Goal: Task Accomplishment & Management: Manage account settings

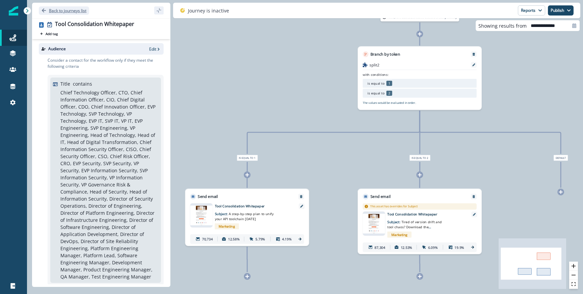
click at [58, 8] on p "Back to journeys list" at bounding box center [67, 11] width 37 height 6
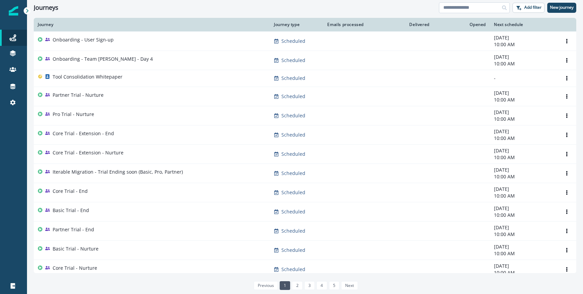
click at [462, 11] on input at bounding box center [474, 7] width 71 height 11
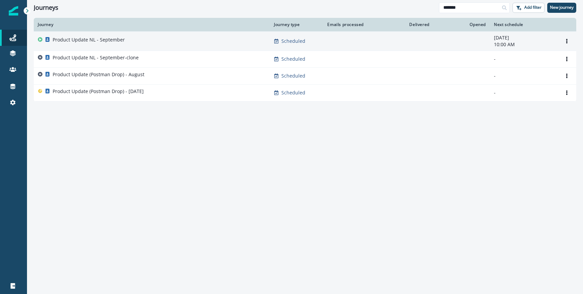
type input "*******"
click at [145, 41] on div "Product Update NL - September" at bounding box center [152, 40] width 228 height 9
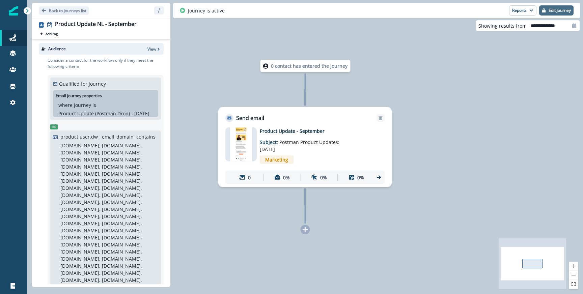
click at [563, 14] on button "Edit journey" at bounding box center [556, 10] width 34 height 10
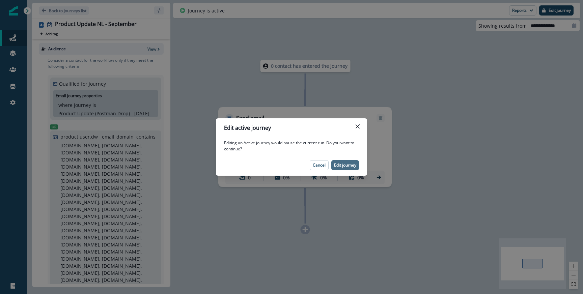
click at [344, 163] on p "Edit journey" at bounding box center [345, 165] width 22 height 5
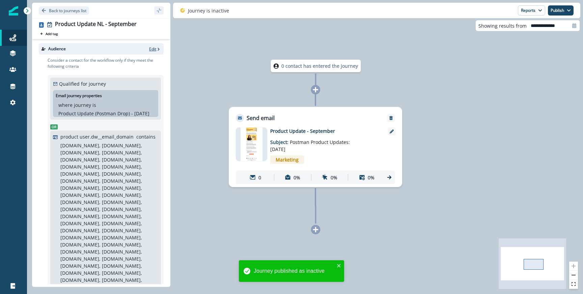
click at [154, 50] on p "Edit" at bounding box center [152, 49] width 7 height 6
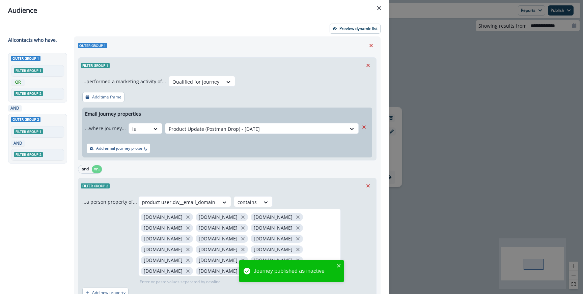
scroll to position [199, 0]
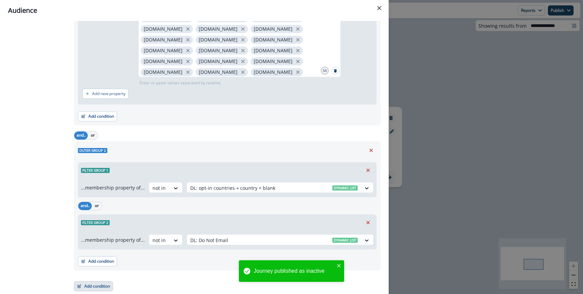
click at [99, 283] on button "Add condition" at bounding box center [93, 287] width 39 height 10
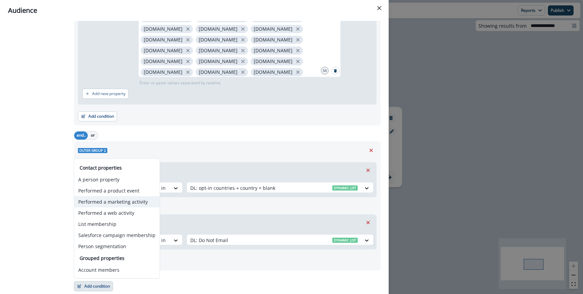
click at [110, 204] on button "Performed a marketing activity" at bounding box center [116, 201] width 85 height 11
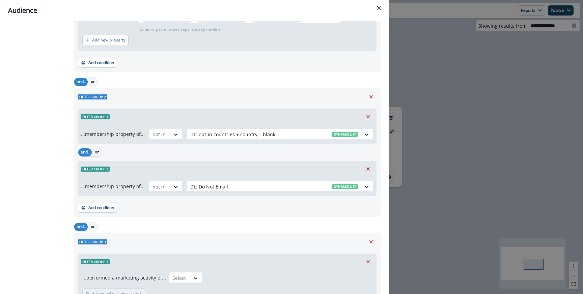
scroll to position [310, 0]
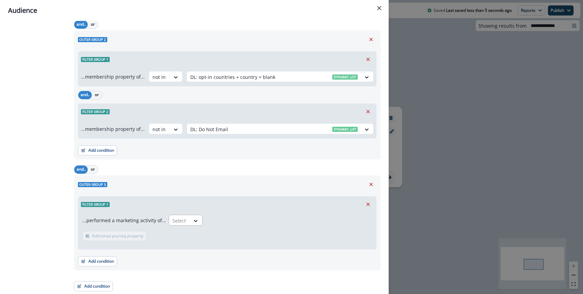
click at [174, 217] on div at bounding box center [179, 221] width 14 height 8
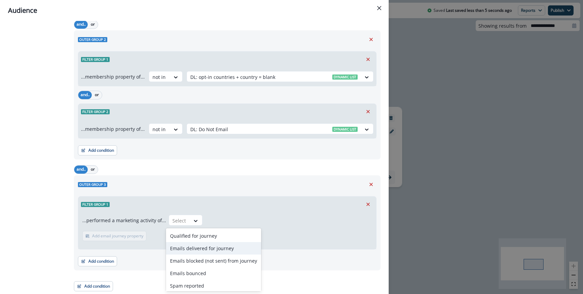
click at [181, 247] on div "Emails delivered for journey" at bounding box center [213, 248] width 95 height 12
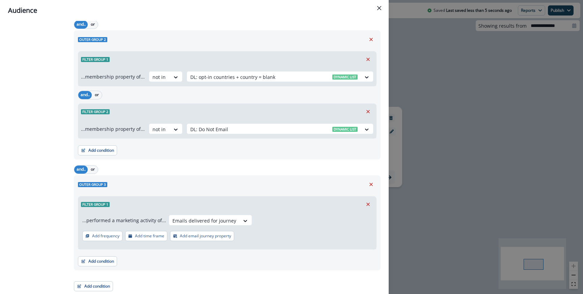
click at [183, 239] on button "Add email journey property" at bounding box center [202, 236] width 64 height 10
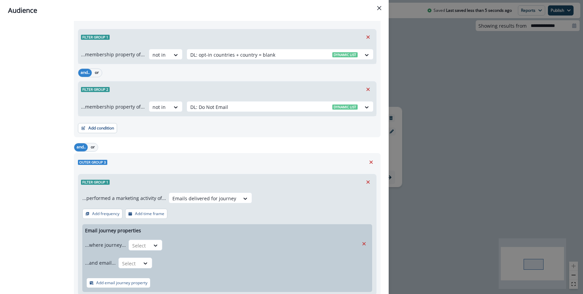
scroll to position [340, 0]
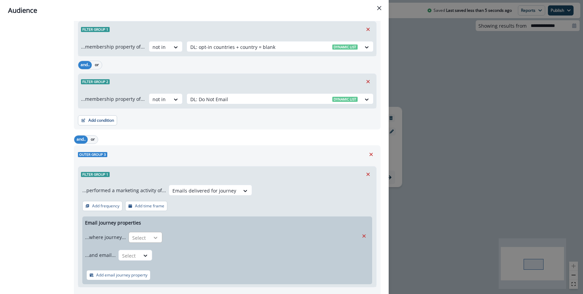
click at [153, 237] on icon at bounding box center [156, 238] width 6 height 7
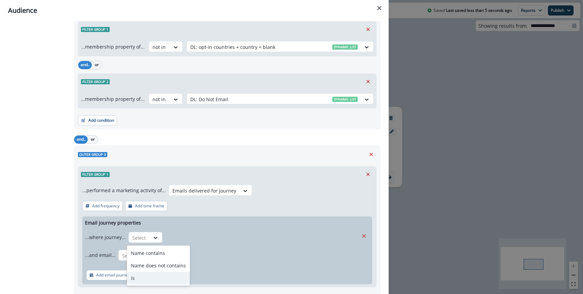
click at [144, 278] on div "is" at bounding box center [158, 278] width 63 height 12
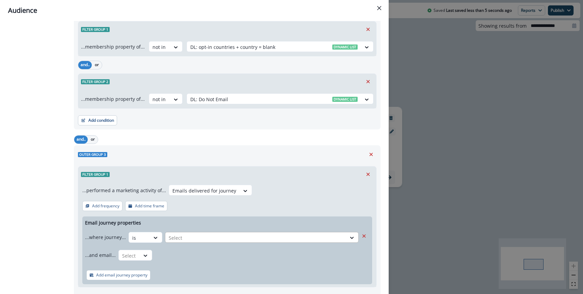
click at [198, 239] on div at bounding box center [256, 238] width 174 height 8
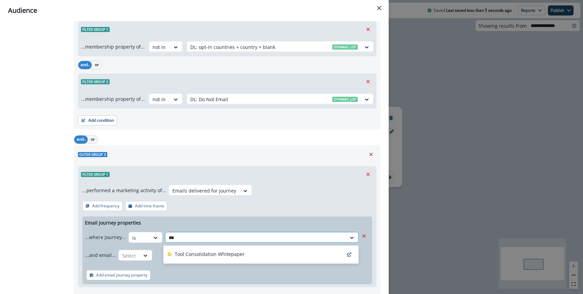
type input "****"
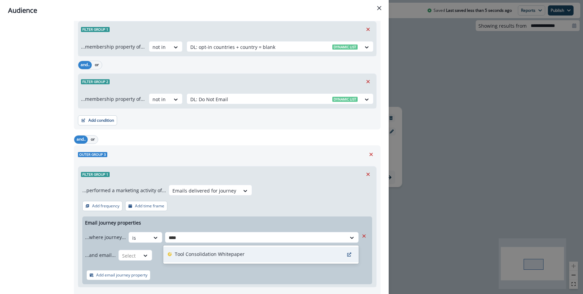
click at [203, 254] on p "Tool Consolidation Whitepaper" at bounding box center [210, 254] width 70 height 7
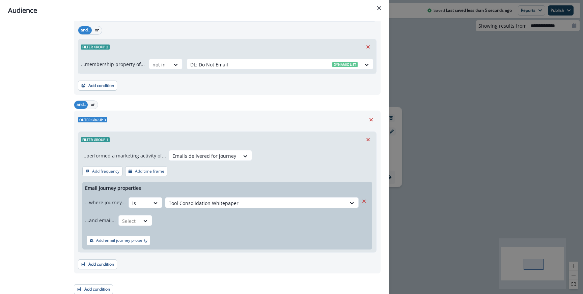
scroll to position [378, 0]
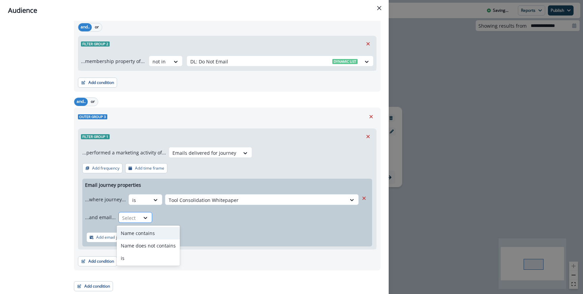
click at [135, 216] on div "Select" at bounding box center [129, 218] width 21 height 11
click at [138, 262] on div "is" at bounding box center [148, 258] width 63 height 12
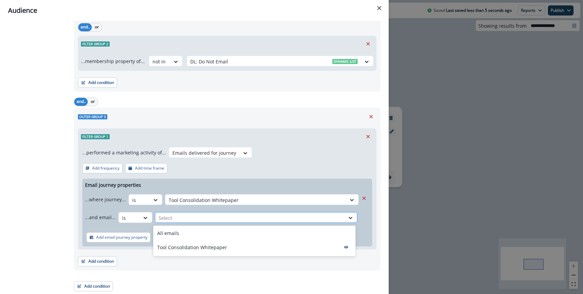
click at [181, 221] on div at bounding box center [250, 218] width 183 height 8
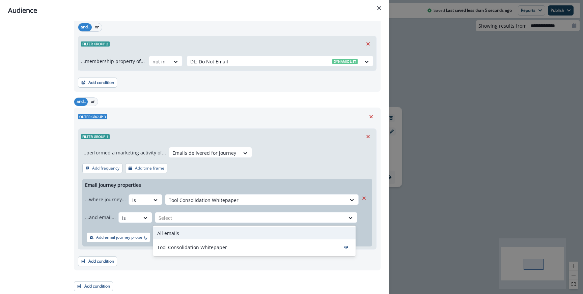
click at [179, 230] on div "All emails" at bounding box center [254, 233] width 203 height 12
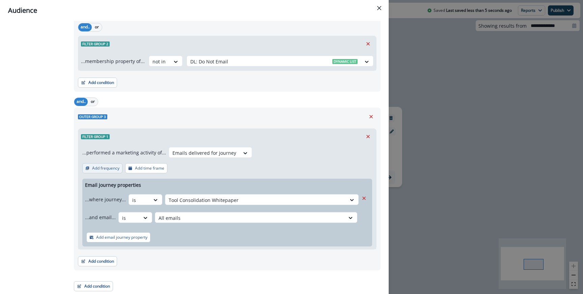
click at [118, 164] on button "Add frequency" at bounding box center [102, 168] width 40 height 10
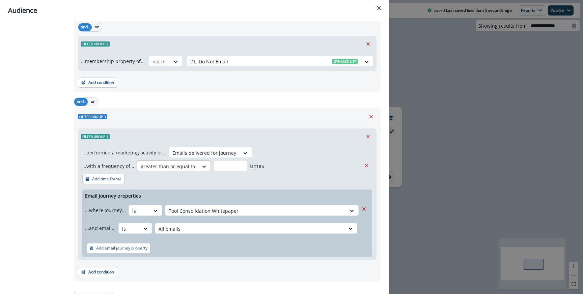
click at [175, 165] on div at bounding box center [168, 166] width 54 height 8
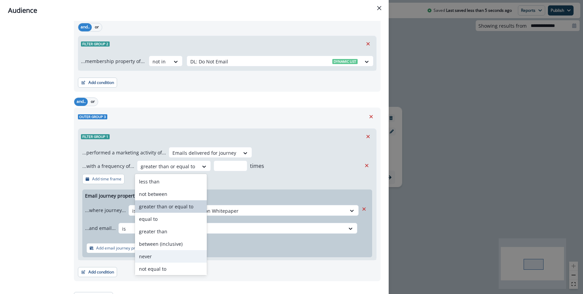
click at [156, 260] on div "never" at bounding box center [171, 256] width 72 height 12
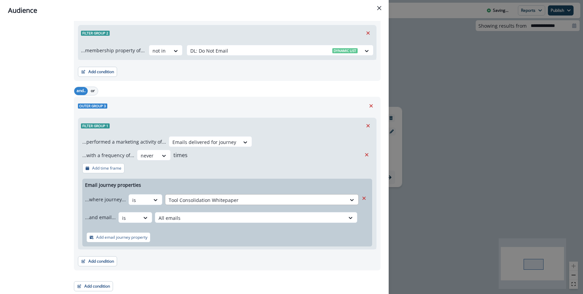
scroll to position [0, 0]
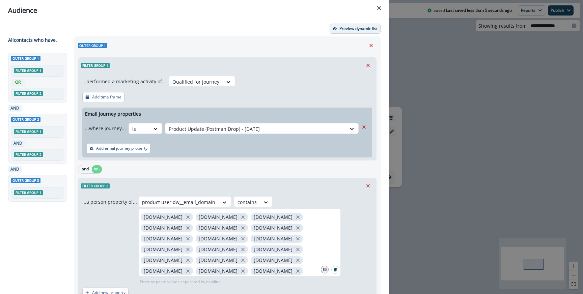
click at [339, 25] on button "Preview dynamic list" at bounding box center [355, 29] width 51 height 10
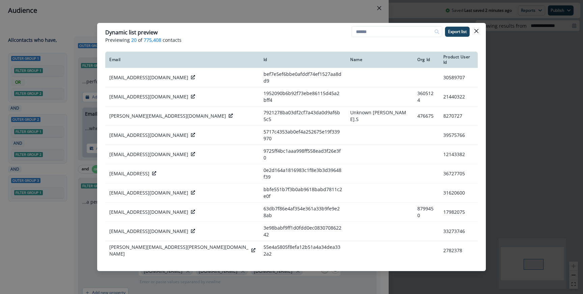
click at [250, 24] on header "Dynamic list preview Previewing 20 of 775,408 contacts Export list" at bounding box center [291, 36] width 389 height 26
click at [249, 18] on div "Dynamic list preview Previewing 20 of 775,408 contacts Export list Email Id Nam…" at bounding box center [291, 147] width 583 height 294
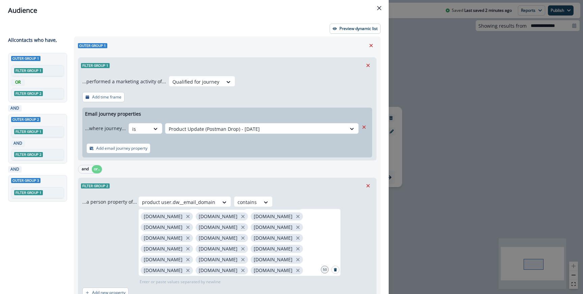
click at [419, 141] on div "Audience Preview dynamic list All contact s who have, Outer group 1 Filter grou…" at bounding box center [291, 147] width 583 height 294
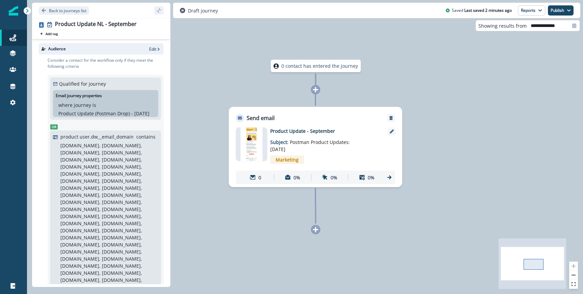
scroll to position [226, 0]
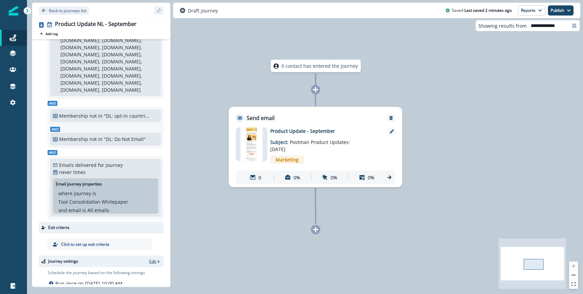
click at [155, 259] on p "Edit" at bounding box center [152, 262] width 7 height 6
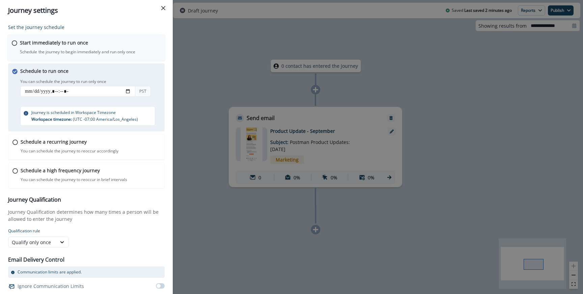
click at [83, 41] on p "Start immediately to run once" at bounding box center [54, 42] width 68 height 7
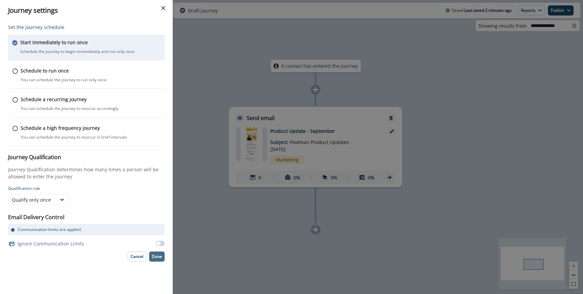
click at [155, 252] on button "Done" at bounding box center [157, 257] width 16 height 10
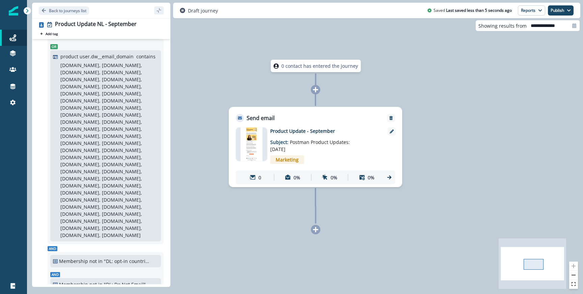
scroll to position [23, 0]
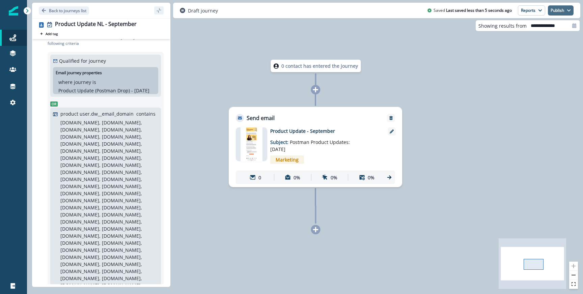
click at [561, 7] on button "Publish" at bounding box center [561, 10] width 26 height 10
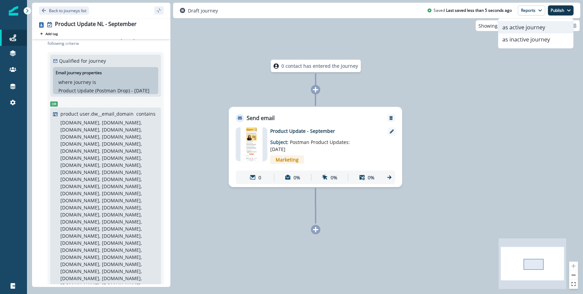
click at [519, 29] on button "as active journey" at bounding box center [536, 27] width 75 height 12
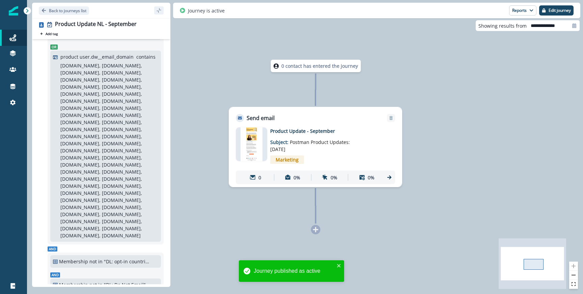
scroll to position [224, 0]
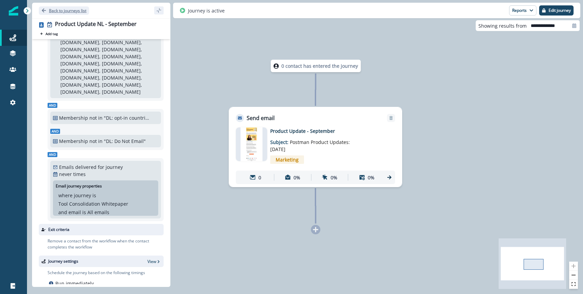
click at [72, 13] on p "Back to journeys list" at bounding box center [67, 11] width 37 height 6
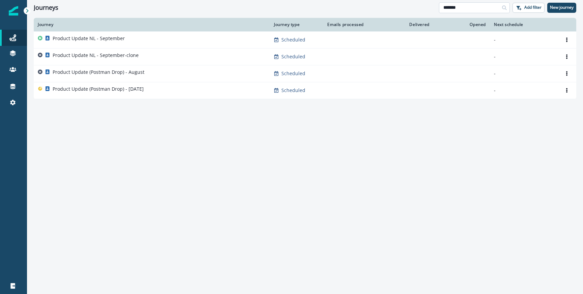
click at [492, 7] on input "*******" at bounding box center [474, 7] width 71 height 11
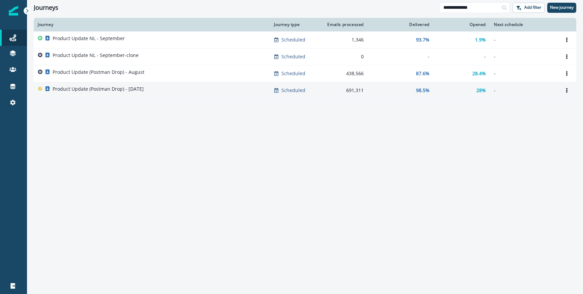
type input "**********"
click at [121, 88] on p "Product Update (Postman Drop) - [DATE]" at bounding box center [98, 89] width 91 height 7
